Goal: Task Accomplishment & Management: Use online tool/utility

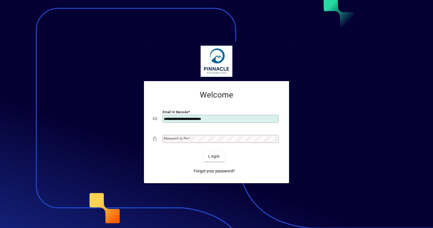
type input "**********"
click at [204, 151] on button "Login" at bounding box center [214, 156] width 21 height 10
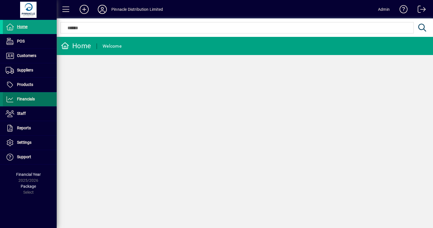
click at [33, 100] on span "Financials" at bounding box center [26, 99] width 18 height 5
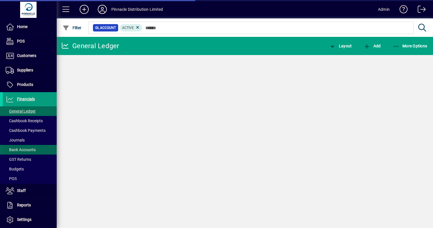
click at [31, 148] on span "Bank Accounts" at bounding box center [21, 149] width 30 height 5
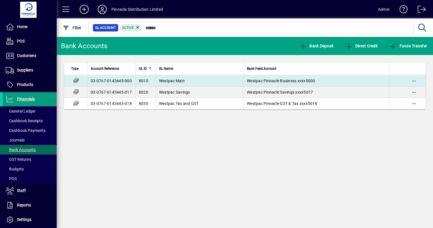
click at [222, 79] on td "Westpac Main" at bounding box center [199, 80] width 88 height 11
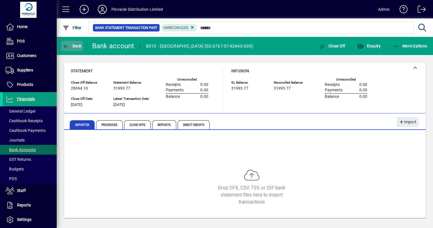
click at [73, 42] on span "button" at bounding box center [72, 46] width 22 height 14
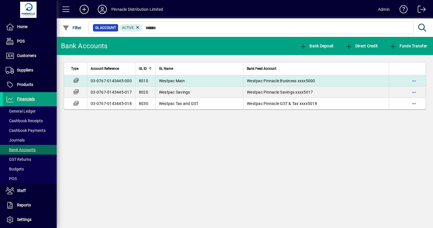
click at [219, 79] on td "Westpac Main" at bounding box center [199, 80] width 88 height 11
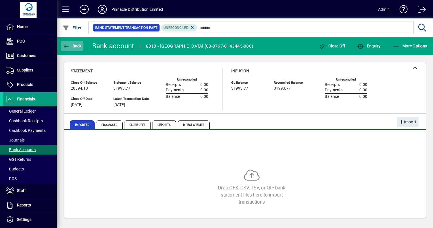
click at [77, 46] on span "Back" at bounding box center [72, 46] width 19 height 5
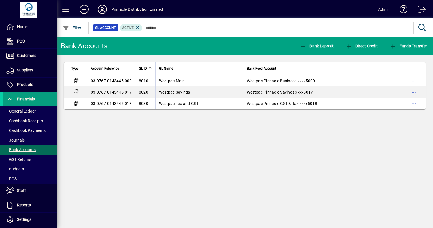
click at [204, 103] on td "Westpac Tax and GST" at bounding box center [199, 103] width 88 height 11
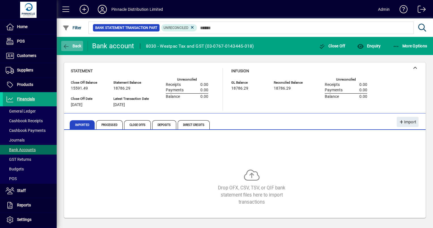
click at [75, 42] on span "button" at bounding box center [72, 46] width 22 height 14
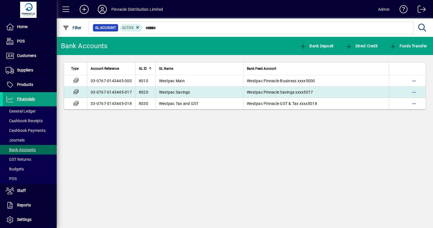
click at [247, 92] on span "Westpac Pinnacle Savings xxxx5017" at bounding box center [280, 92] width 66 height 5
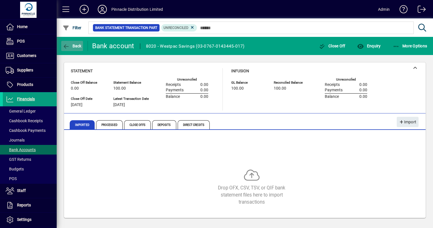
click at [81, 45] on span "Back" at bounding box center [72, 46] width 19 height 5
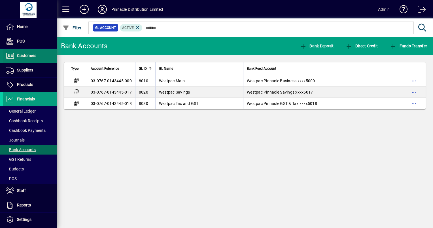
click at [35, 56] on span "Customers" at bounding box center [26, 55] width 19 height 5
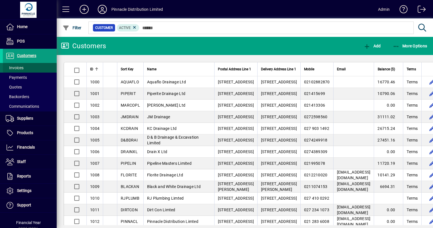
click at [35, 65] on span at bounding box center [30, 68] width 54 height 14
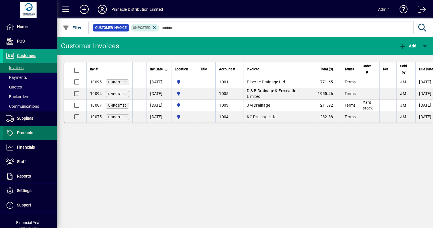
click at [34, 130] on span at bounding box center [30, 133] width 54 height 14
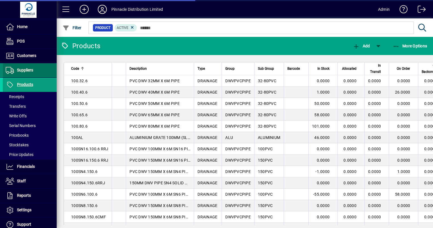
click at [41, 70] on span at bounding box center [30, 70] width 54 height 14
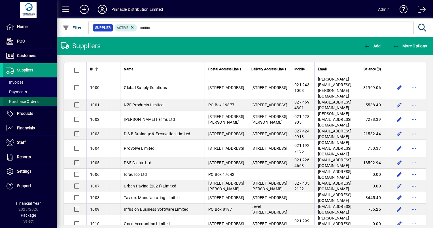
click at [25, 100] on span "Purchase Orders" at bounding box center [22, 101] width 33 height 5
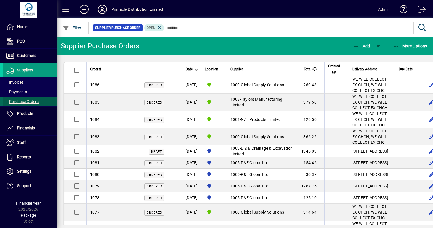
click at [25, 100] on span "Purchase Orders" at bounding box center [22, 101] width 33 height 5
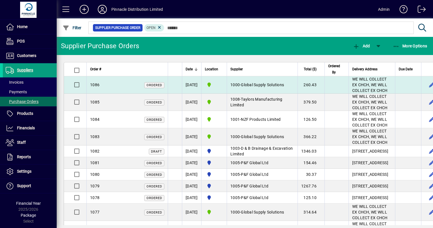
click at [272, 87] on span "Global Supply Solutions" at bounding box center [262, 84] width 43 height 5
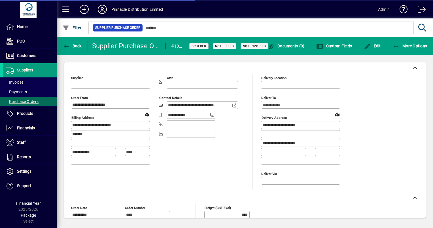
type input "**********"
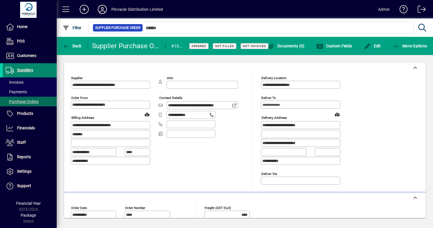
click at [28, 71] on span "Suppliers" at bounding box center [25, 70] width 16 height 5
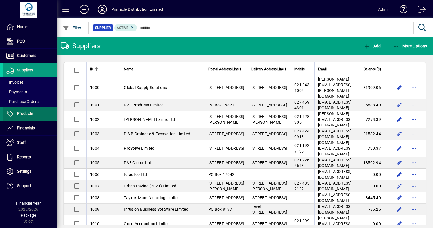
click at [28, 117] on span "Products" at bounding box center [18, 113] width 30 height 7
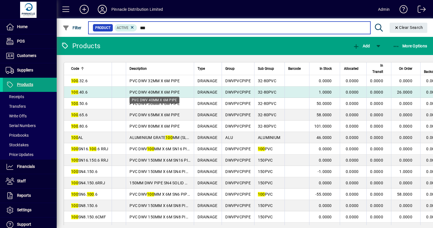
type input "***"
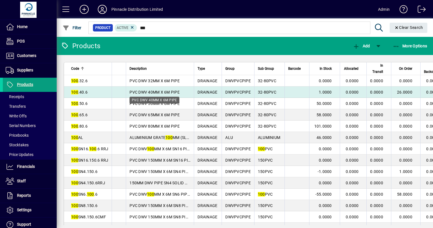
click at [165, 93] on span "PVC DWV 40MM X 6M PIPE" at bounding box center [155, 92] width 50 height 5
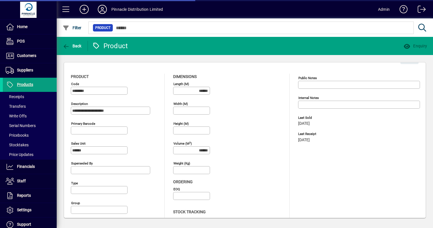
type input "**********"
type input "****"
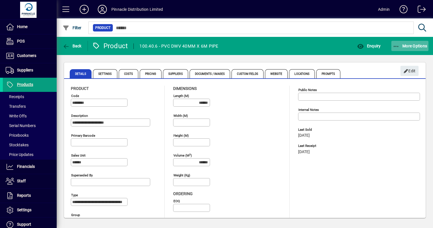
click at [414, 41] on span "button" at bounding box center [409, 46] width 37 height 14
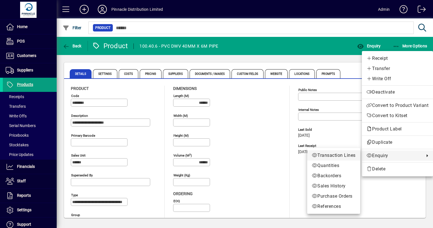
click at [350, 155] on span "Transaction Lines" at bounding box center [334, 155] width 44 height 7
